Goal: Information Seeking & Learning: Learn about a topic

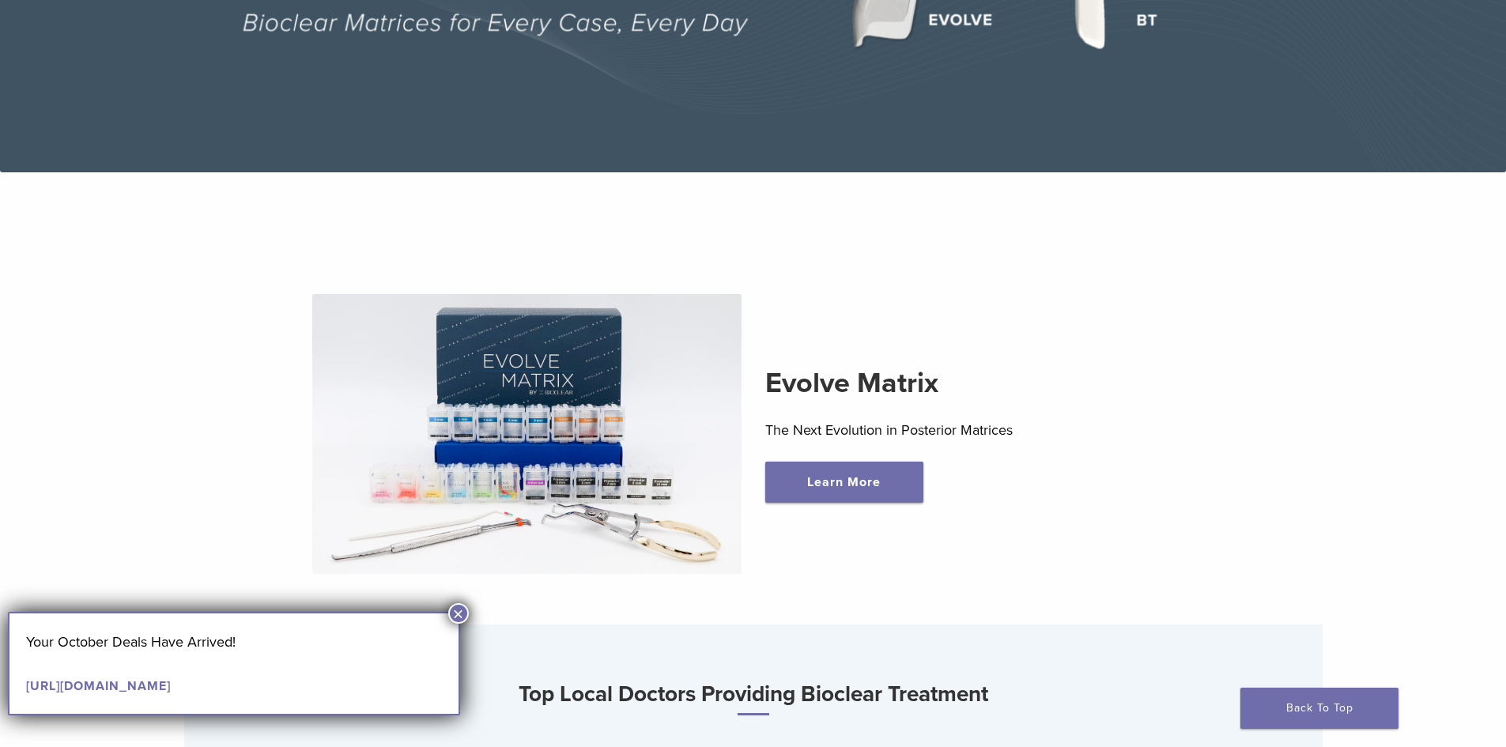
scroll to position [395, 0]
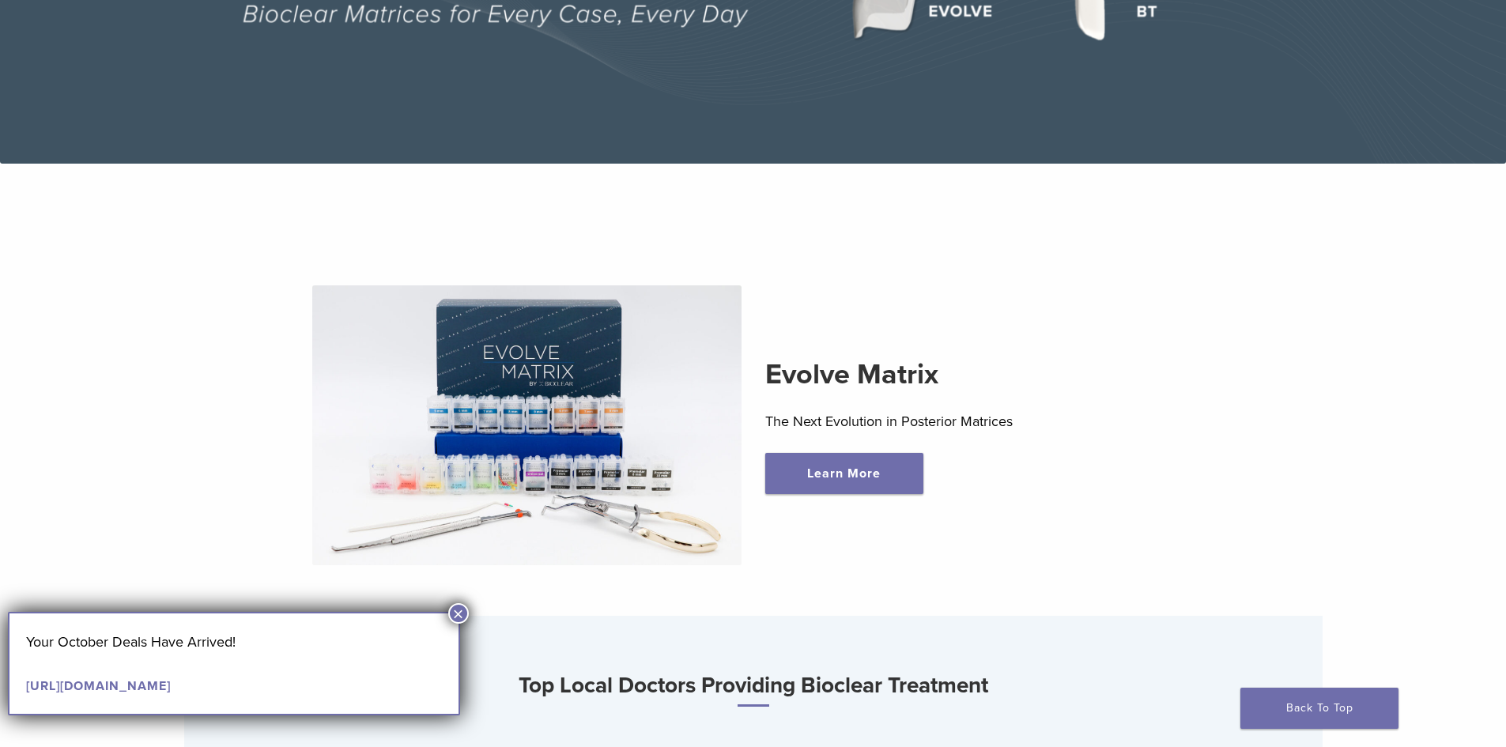
click at [456, 611] on button "×" at bounding box center [458, 613] width 21 height 21
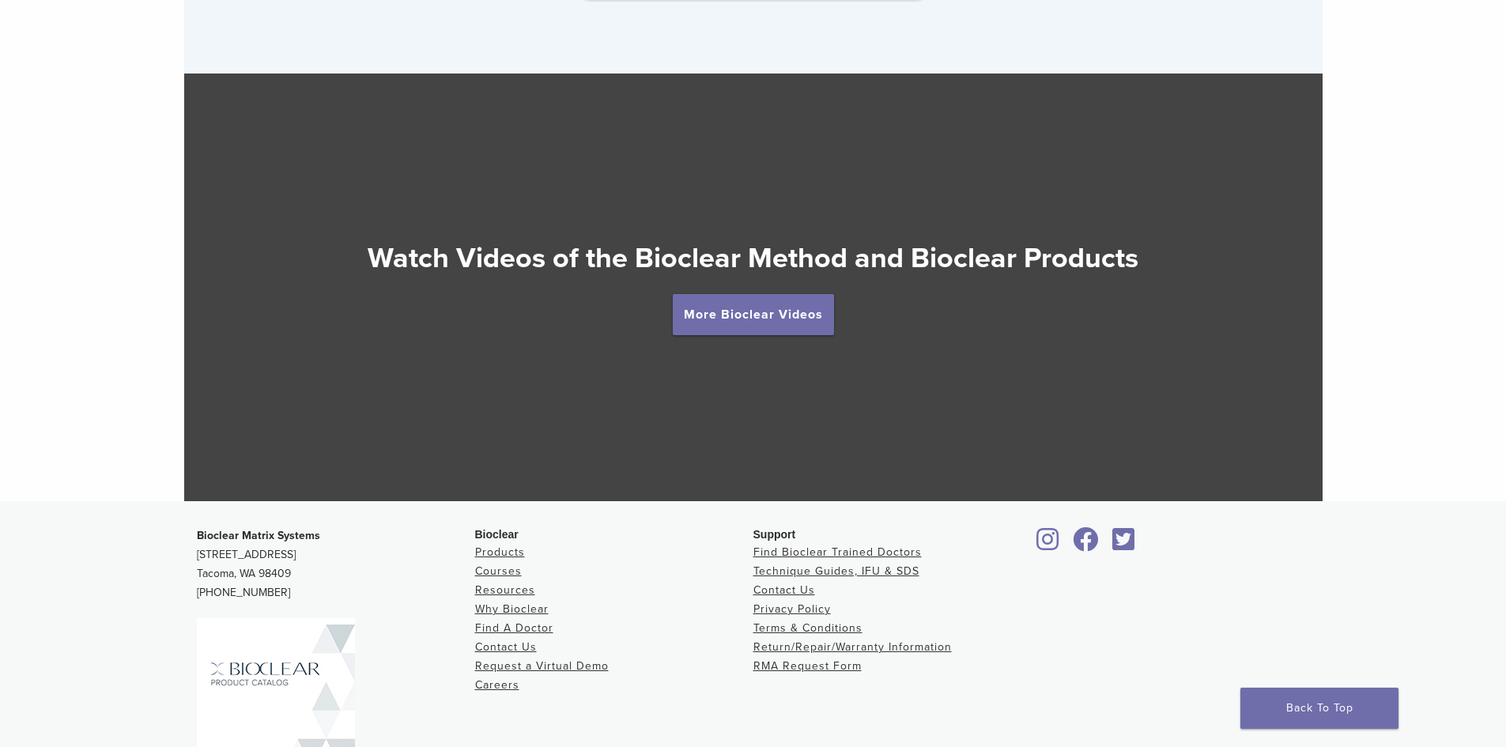
scroll to position [2845, 0]
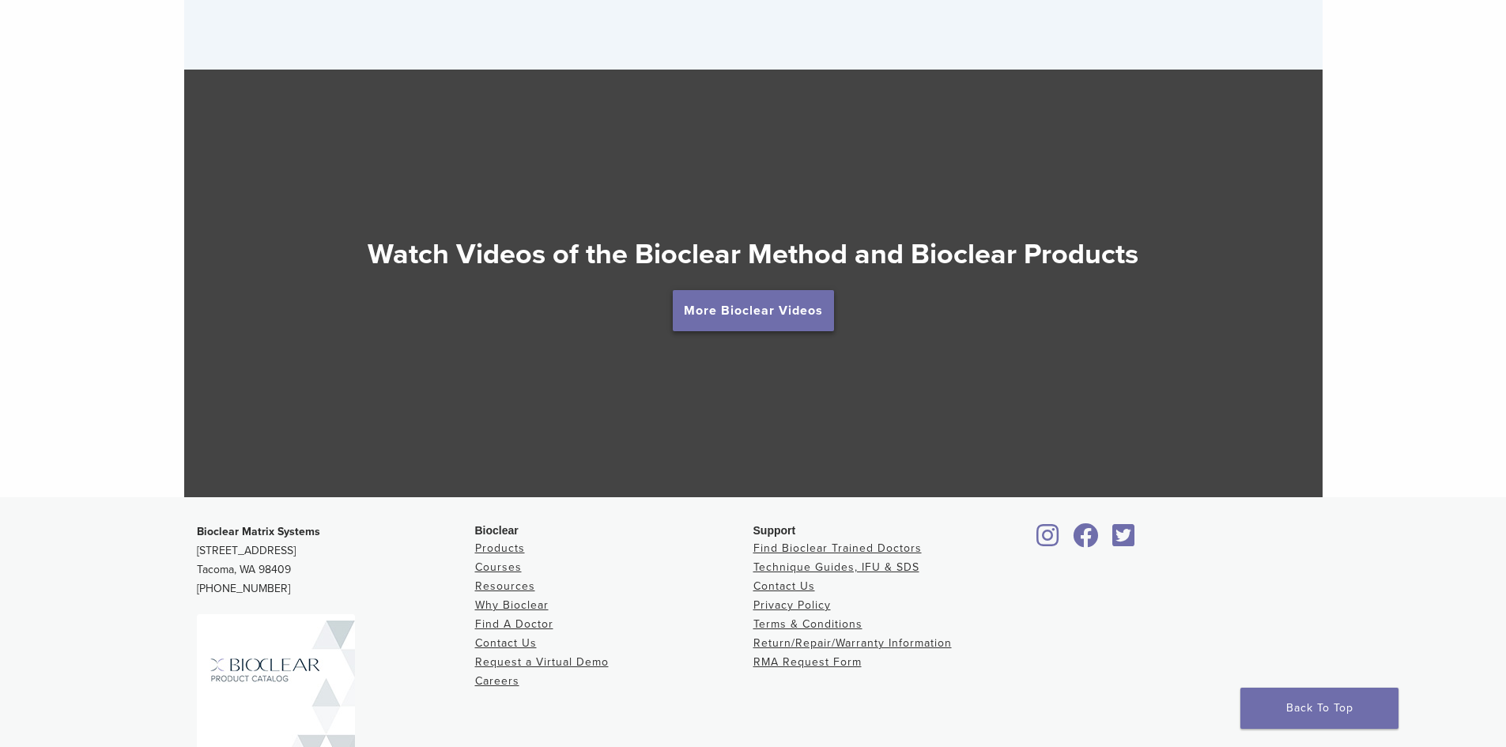
click at [772, 304] on link "More Bioclear Videos" at bounding box center [753, 310] width 161 height 41
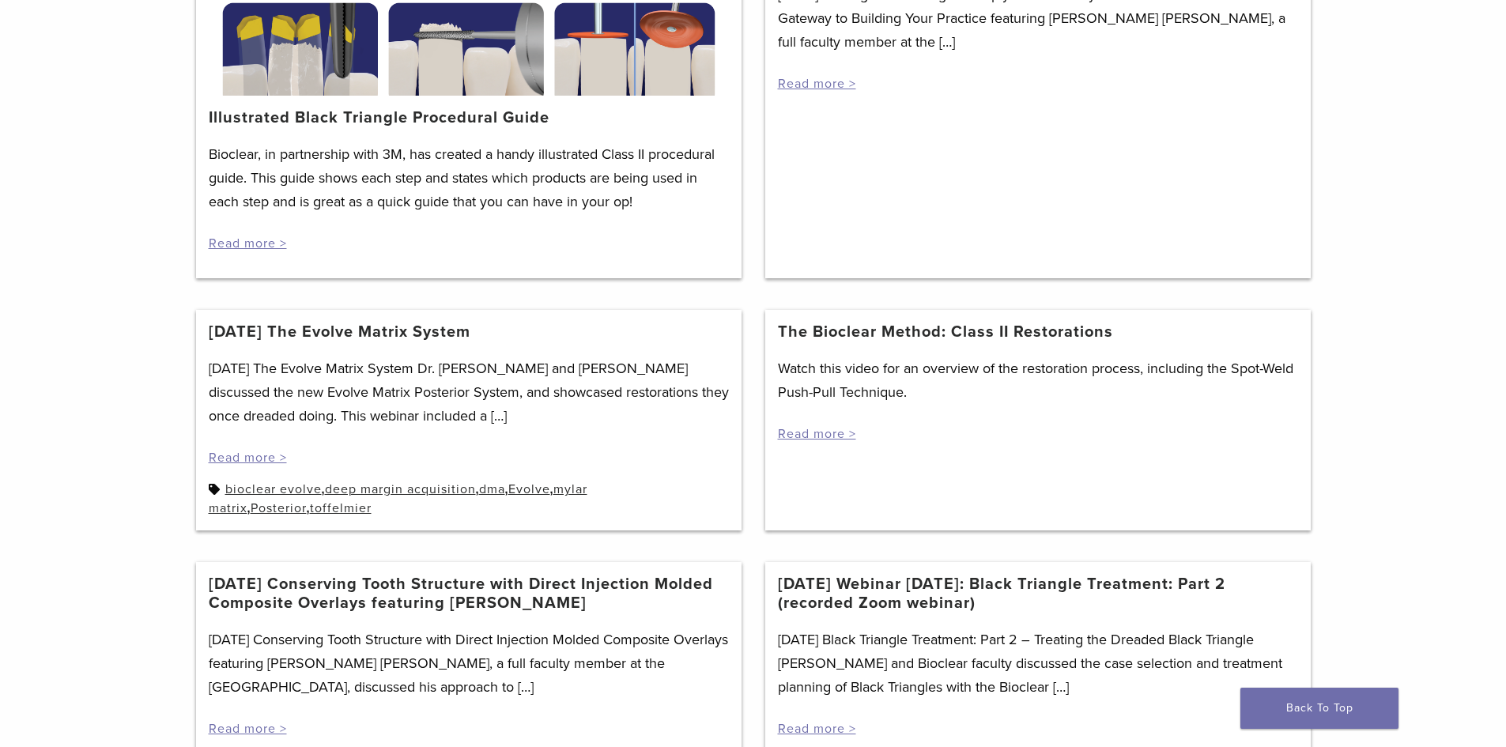
scroll to position [395, 0]
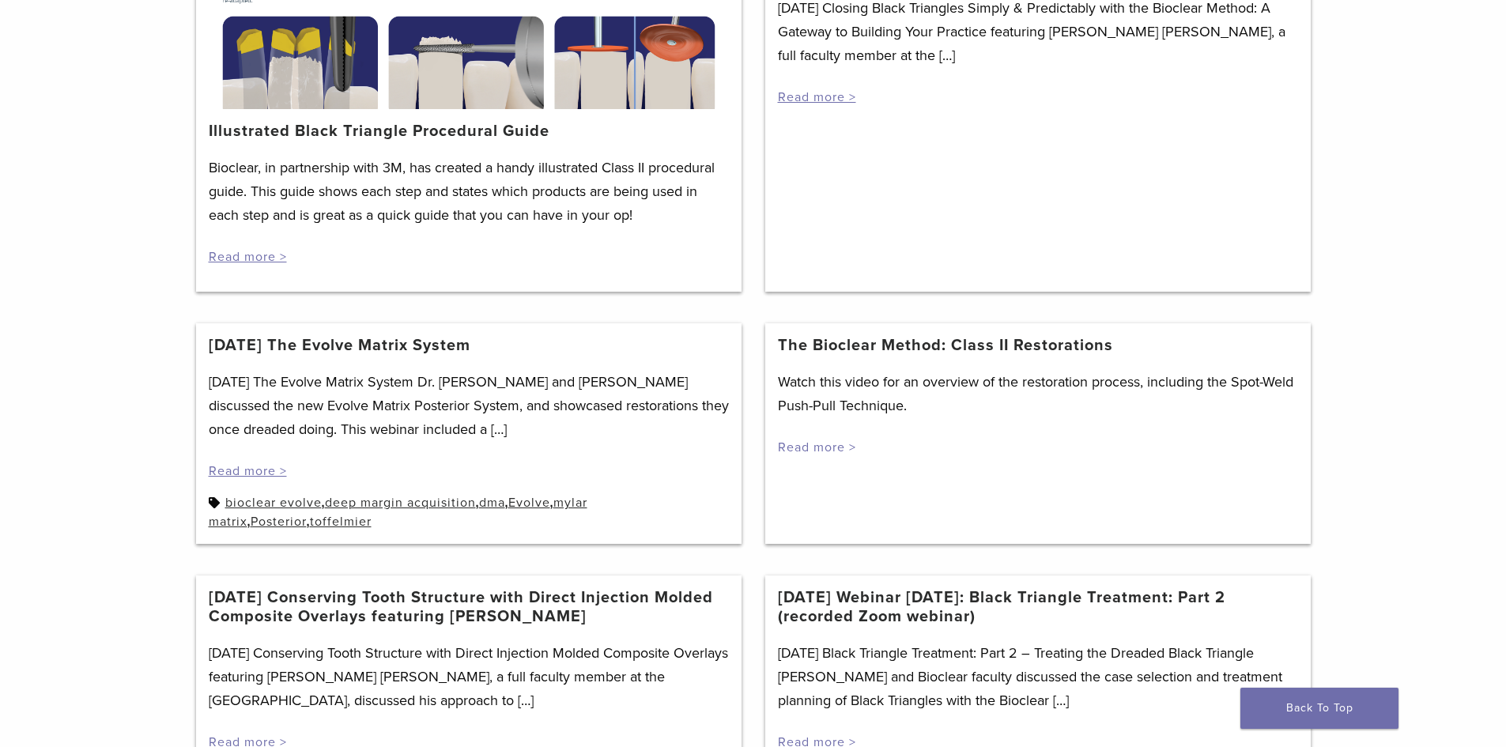
click at [829, 447] on link "Read more >" at bounding box center [817, 447] width 78 height 16
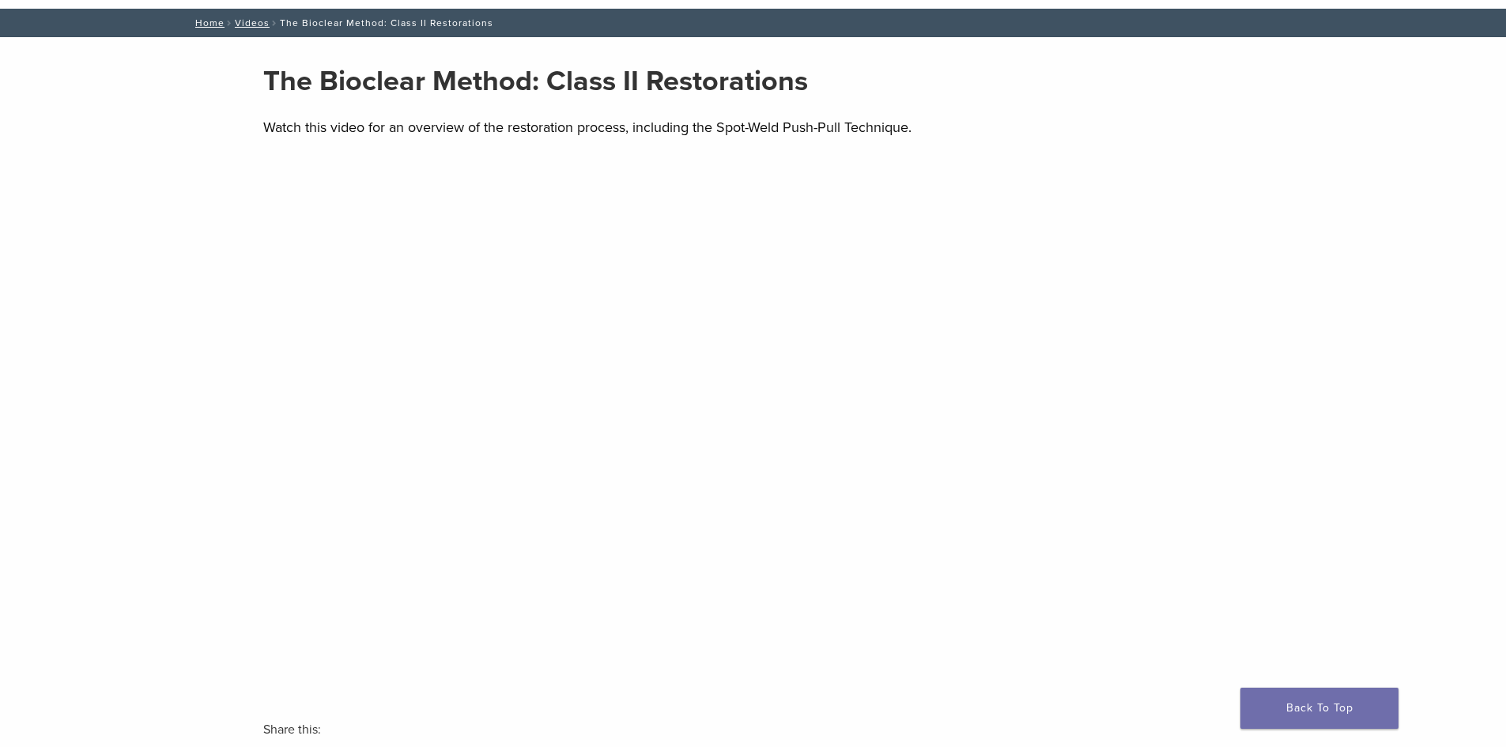
scroll to position [79, 0]
